Goal: Transaction & Acquisition: Purchase product/service

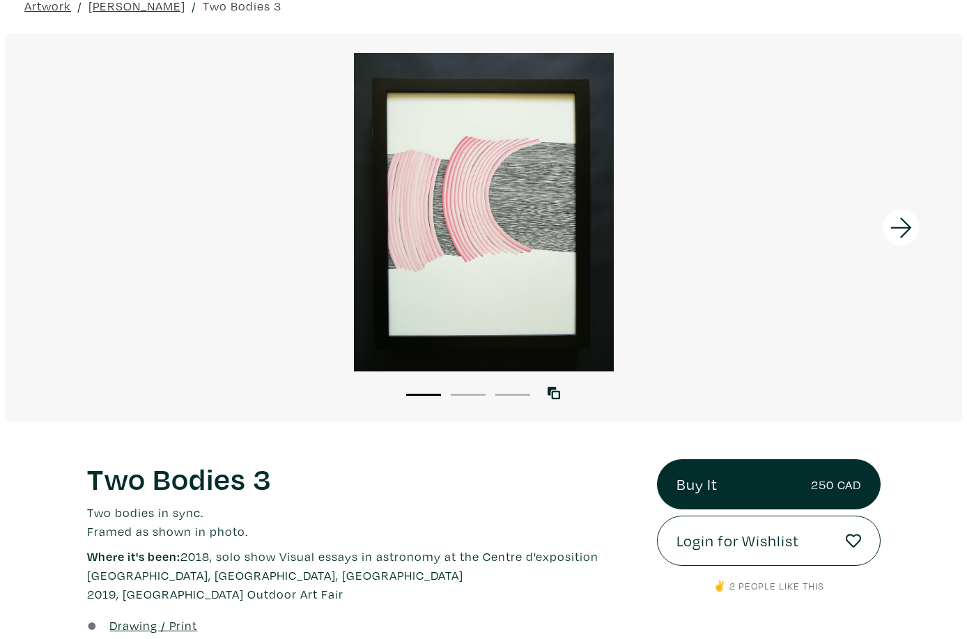
scroll to position [236, 0]
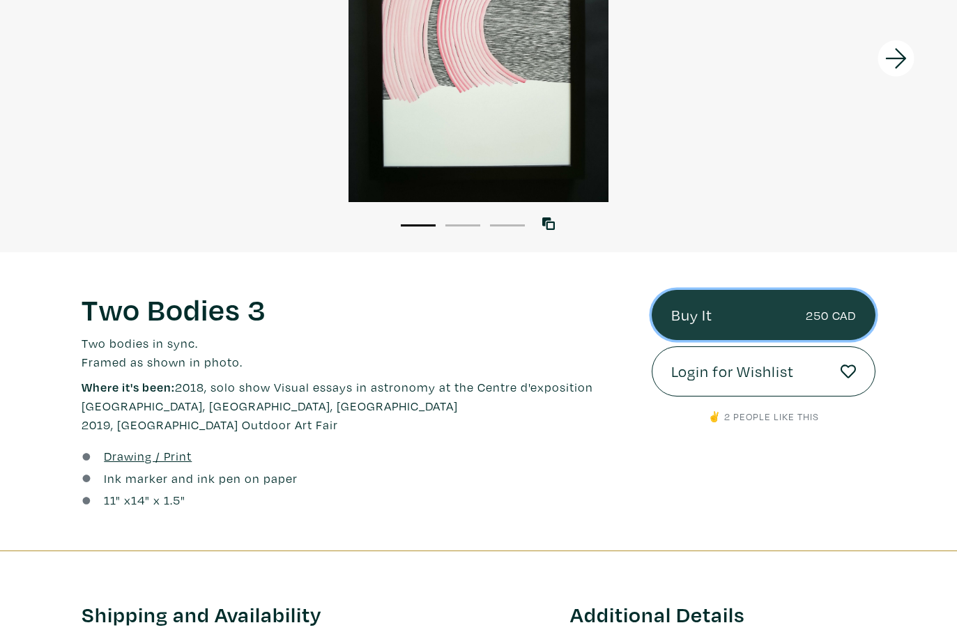
click at [794, 312] on link "Buy It 250 CAD" at bounding box center [764, 315] width 224 height 50
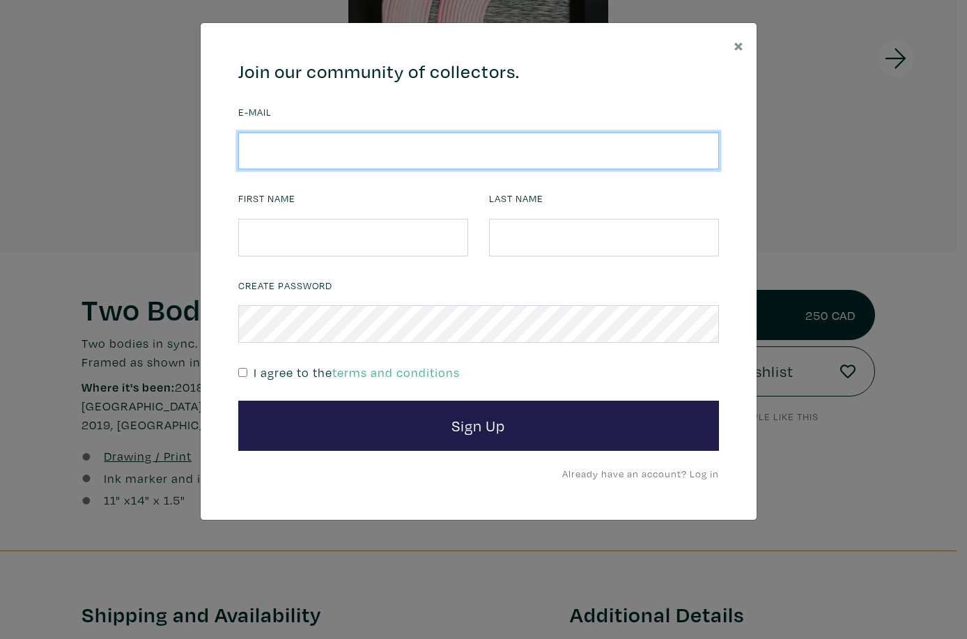
click at [333, 151] on input "email" at bounding box center [478, 151] width 481 height 38
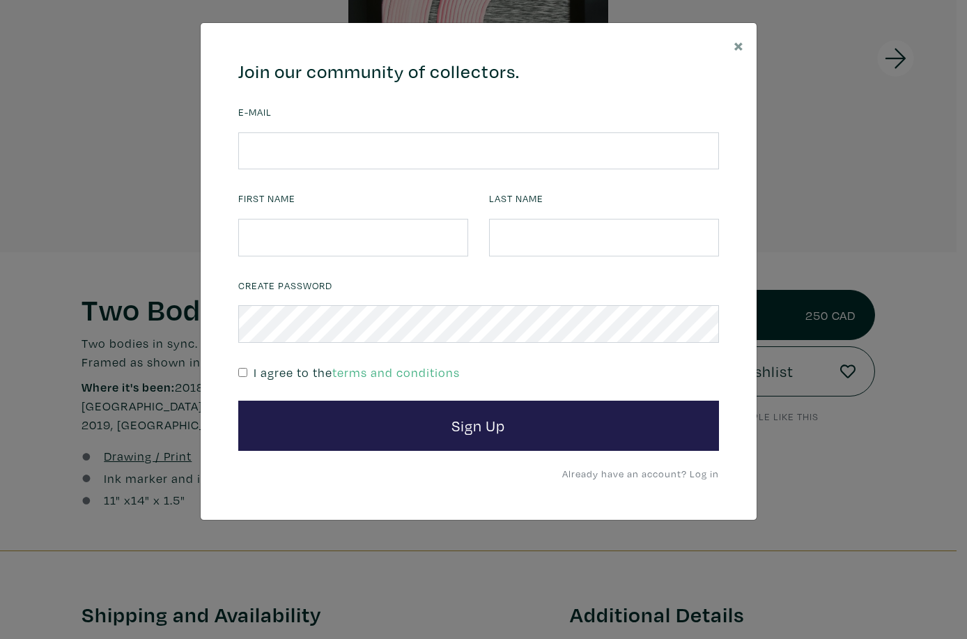
drag, startPoint x: 742, startPoint y: 256, endPoint x: 728, endPoint y: 411, distance: 156.0
click at [742, 256] on div "664c6a6d6e3476504e6b79362f4172494552756f694733386b666278545363695a485979654c474…" at bounding box center [479, 271] width 556 height 497
click at [697, 470] on link "Already have an account? Log in" at bounding box center [640, 473] width 157 height 13
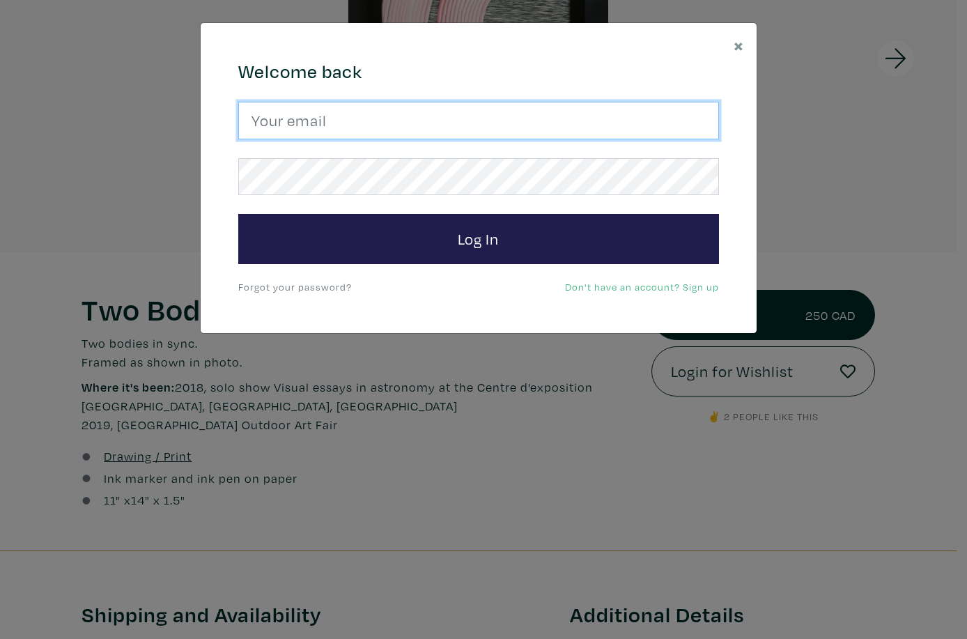
click at [321, 122] on input "email" at bounding box center [478, 121] width 481 height 38
type input "[PERSON_NAME][EMAIL_ADDRESS][DOMAIN_NAME]"
